Goal: Check status: Check status

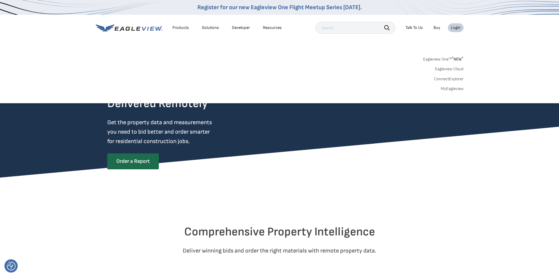
click at [456, 29] on div "Login" at bounding box center [456, 27] width 10 height 5
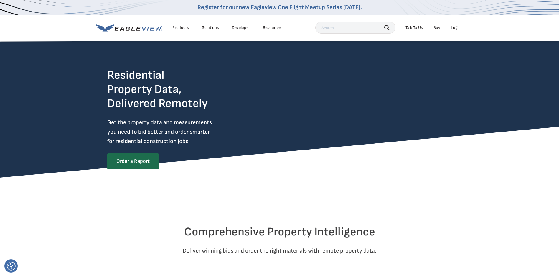
click at [456, 29] on div "Login" at bounding box center [456, 27] width 10 height 5
click at [451, 27] on li "Login" at bounding box center [456, 27] width 16 height 9
click at [454, 24] on li "Login" at bounding box center [456, 27] width 16 height 9
click at [457, 28] on div "Login" at bounding box center [456, 27] width 10 height 5
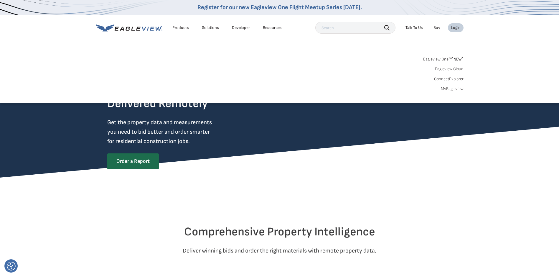
click at [445, 88] on link "MyEagleview" at bounding box center [452, 88] width 23 height 5
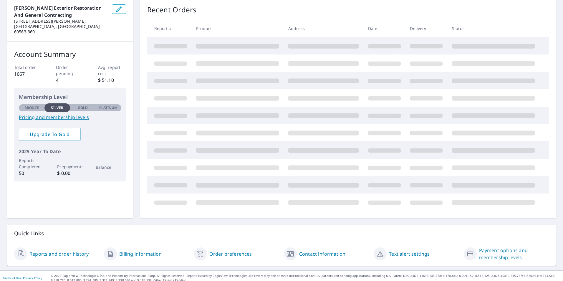
scroll to position [66, 0]
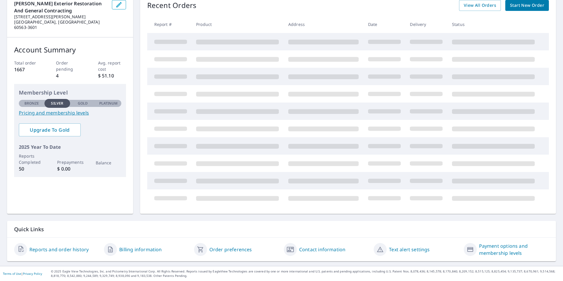
click at [75, 249] on link "Reports and order history" at bounding box center [58, 249] width 59 height 7
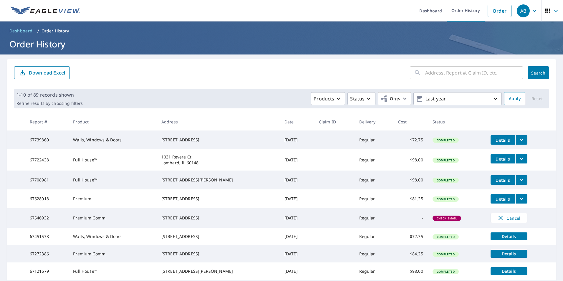
drag, startPoint x: 426, startPoint y: 68, endPoint x: 427, endPoint y: 71, distance: 3.1
click at [427, 70] on input "text" at bounding box center [474, 73] width 98 height 17
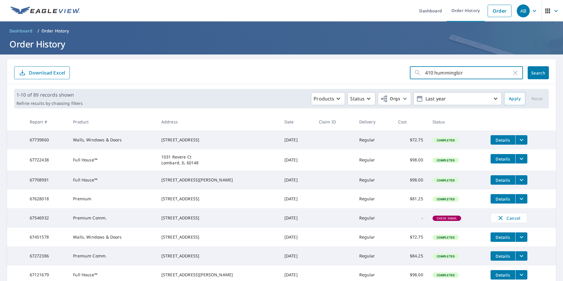
type input "410 hummingbird"
click button "Search" at bounding box center [538, 72] width 21 height 13
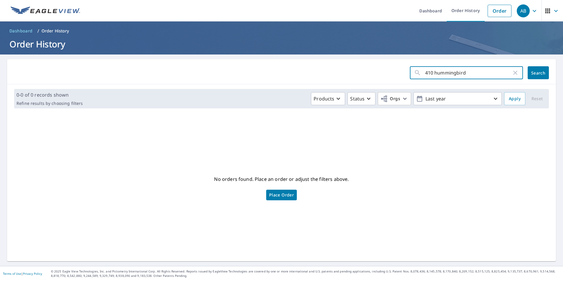
click at [468, 74] on input "410 hummingbird" at bounding box center [468, 73] width 87 height 17
type input "410"
click button "Search" at bounding box center [538, 72] width 21 height 13
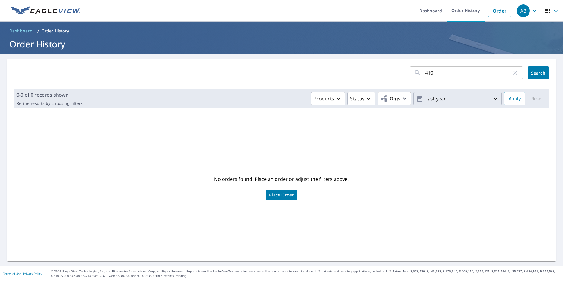
click at [446, 102] on p "Last year" at bounding box center [457, 99] width 69 height 10
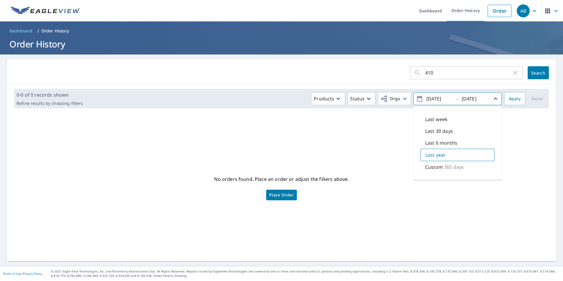
click at [438, 168] on p "Custom" at bounding box center [434, 167] width 18 height 7
click at [533, 74] on span "Search" at bounding box center [539, 73] width 12 height 6
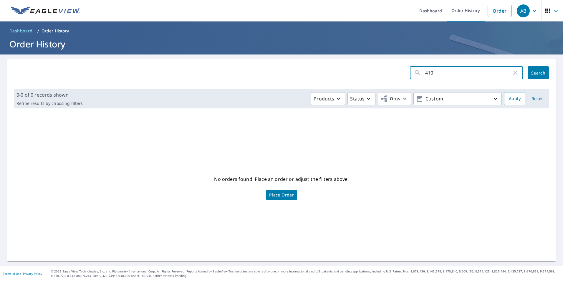
click at [464, 78] on input "410" at bounding box center [468, 73] width 87 height 17
type input "410 humminbird \"
click button "Search" at bounding box center [538, 72] width 21 height 13
click at [465, 73] on input "410 humminbird \" at bounding box center [468, 73] width 87 height 17
type input "410 humminbird"
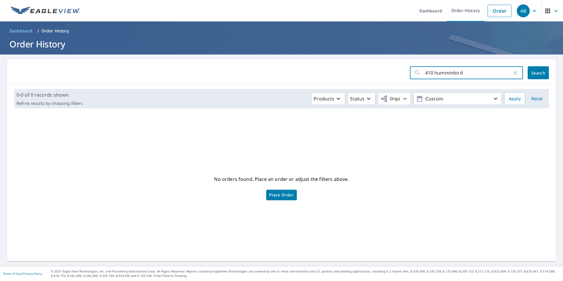
click button "Search" at bounding box center [538, 72] width 21 height 13
type input "410 hummingbird"
click button "Search" at bounding box center [538, 72] width 21 height 13
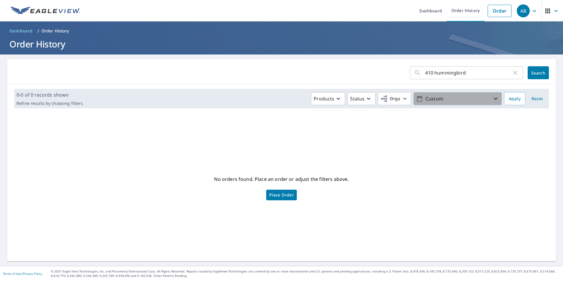
click at [466, 97] on p "Custom" at bounding box center [457, 99] width 69 height 10
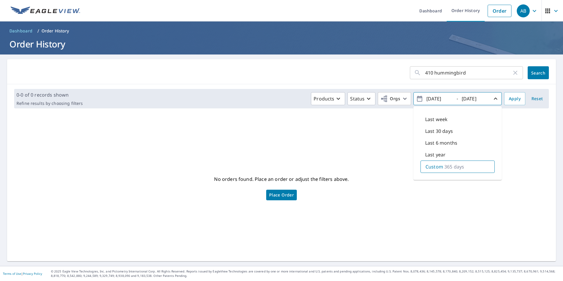
click at [426, 100] on input "2024/10/07" at bounding box center [439, 98] width 29 height 9
drag, startPoint x: 432, startPoint y: 98, endPoint x: 428, endPoint y: 98, distance: 3.8
click at [428, 98] on input "2024/10/07" at bounding box center [439, 98] width 29 height 9
type input "2015/10/07"
click at [531, 69] on button "Search" at bounding box center [538, 72] width 21 height 13
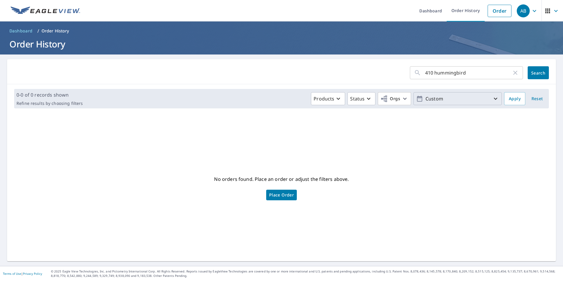
click at [455, 100] on p "Custom" at bounding box center [457, 99] width 69 height 10
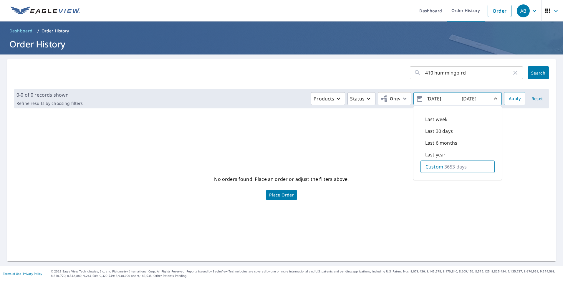
click at [429, 166] on p "Custom" at bounding box center [435, 166] width 18 height 7
drag, startPoint x: 484, startPoint y: 95, endPoint x: 481, endPoint y: 100, distance: 5.5
click at [481, 100] on input "2025/10/07" at bounding box center [474, 98] width 29 height 9
click at [534, 101] on span "Reset" at bounding box center [537, 98] width 14 height 7
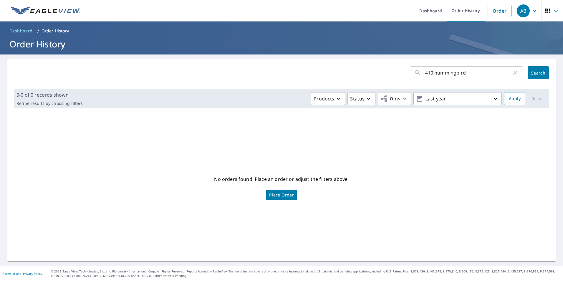
click at [533, 72] on span "Search" at bounding box center [539, 73] width 12 height 6
click at [456, 13] on link "Order History" at bounding box center [466, 11] width 38 height 22
click at [456, 11] on link "Order History" at bounding box center [466, 11] width 38 height 22
click at [512, 73] on icon "button" at bounding box center [515, 72] width 7 height 7
click at [455, 12] on link "Order History" at bounding box center [466, 11] width 38 height 22
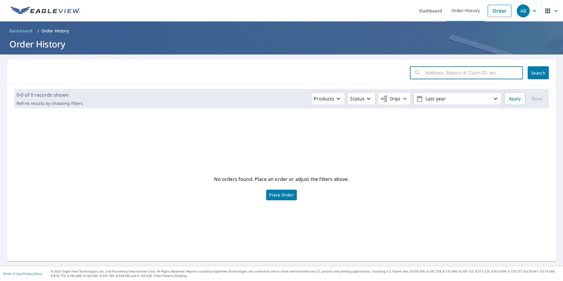
click at [447, 75] on input "text" at bounding box center [474, 73] width 98 height 17
click at [19, 31] on span "Dashboard" at bounding box center [20, 31] width 23 height 6
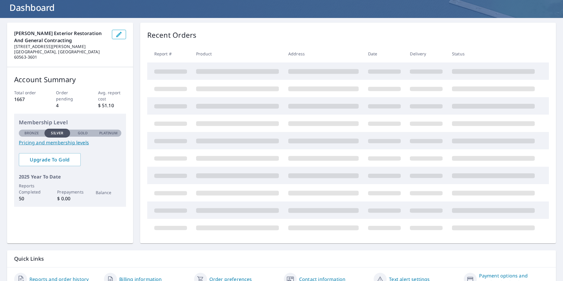
scroll to position [66, 0]
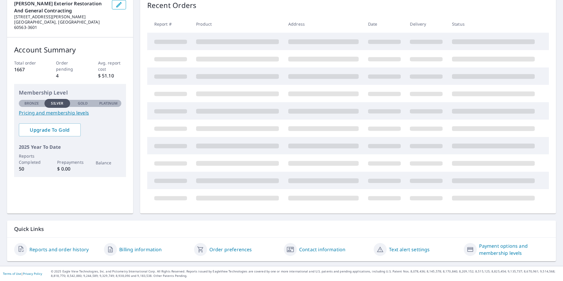
click at [80, 250] on link "Reports and order history" at bounding box center [58, 249] width 59 height 7
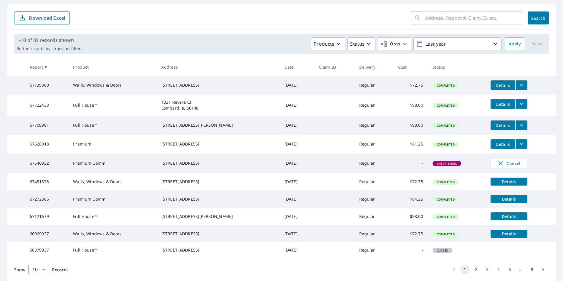
scroll to position [105, 0]
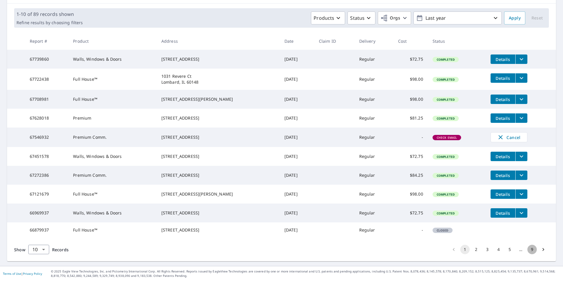
click at [528, 249] on button "9" at bounding box center [532, 249] width 9 height 9
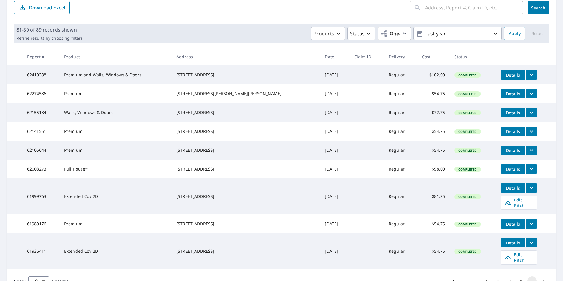
scroll to position [105, 0]
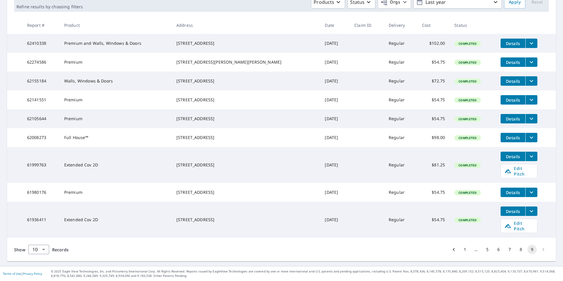
click at [539, 250] on li "pagination navigation" at bounding box center [543, 249] width 11 height 9
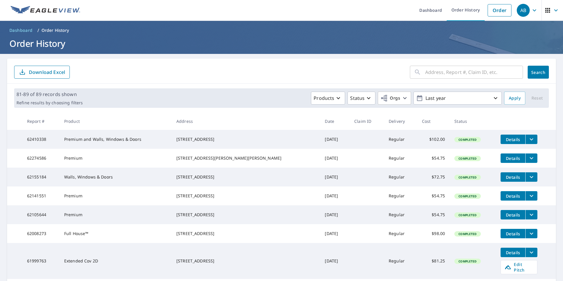
scroll to position [0, 0]
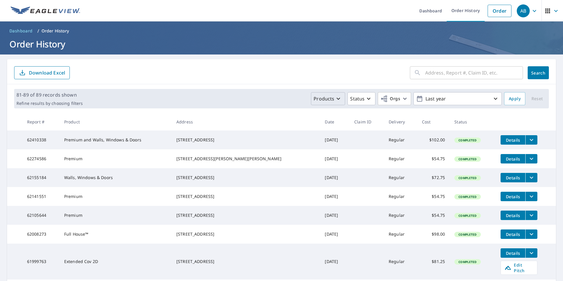
click at [335, 100] on icon "button" at bounding box center [338, 98] width 7 height 7
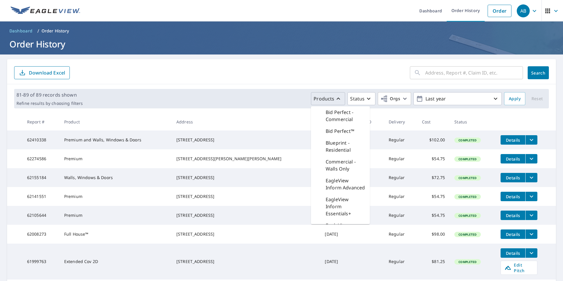
click at [335, 100] on icon "button" at bounding box center [338, 98] width 7 height 7
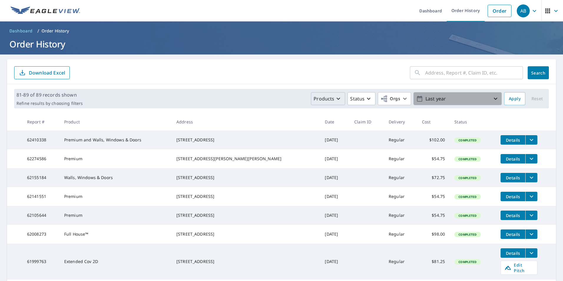
click at [449, 99] on p "Last year" at bounding box center [457, 99] width 69 height 10
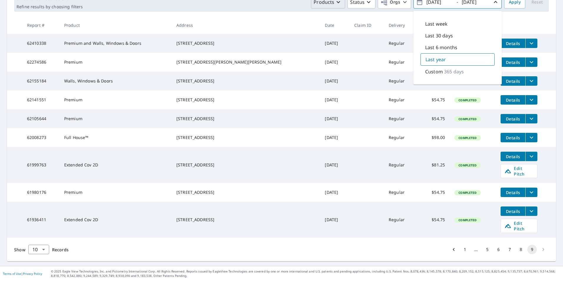
scroll to position [46, 0]
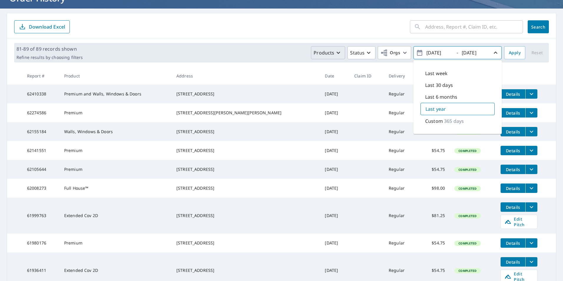
click at [431, 123] on p "Custom" at bounding box center [434, 121] width 18 height 7
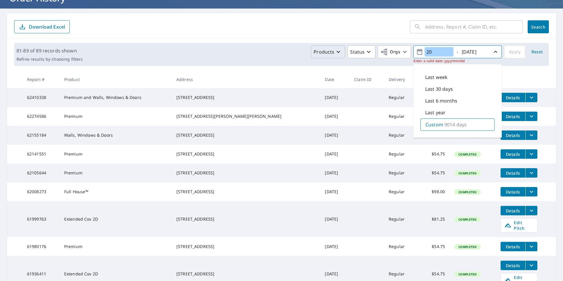
type input "2"
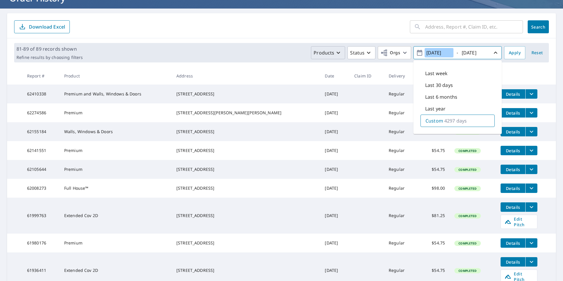
type input "2014/01/01"
click at [509, 54] on span "Apply" at bounding box center [515, 52] width 12 height 7
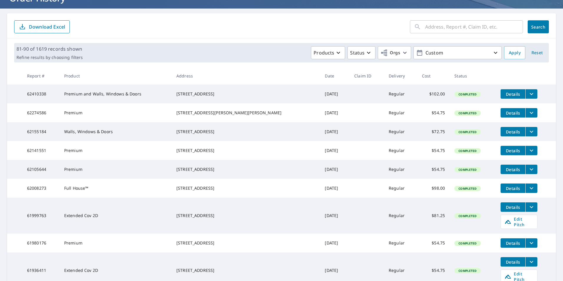
click at [436, 21] on input "text" at bounding box center [474, 27] width 98 height 17
type input "hummingbird"
click button "Search" at bounding box center [538, 26] width 21 height 13
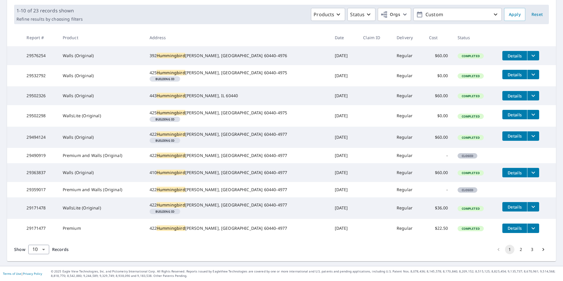
scroll to position [129, 0]
click at [541, 248] on icon "Go to next page" at bounding box center [544, 250] width 6 height 6
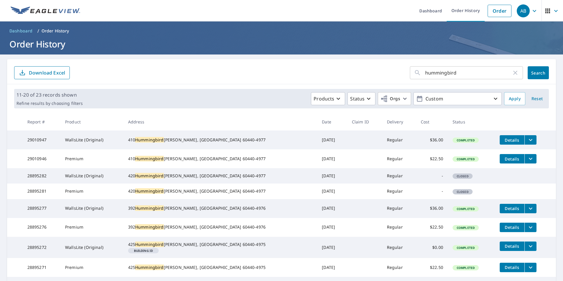
click at [504, 159] on span "Details" at bounding box center [513, 159] width 18 height 6
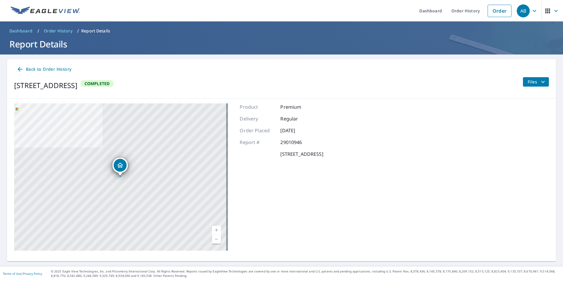
click at [541, 79] on icon "filesDropdownBtn-29010946" at bounding box center [543, 81] width 7 height 7
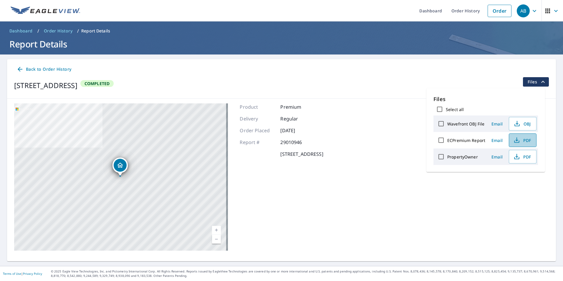
click at [519, 138] on icon "button" at bounding box center [517, 140] width 7 height 7
